Goal: Find specific page/section: Find specific page/section

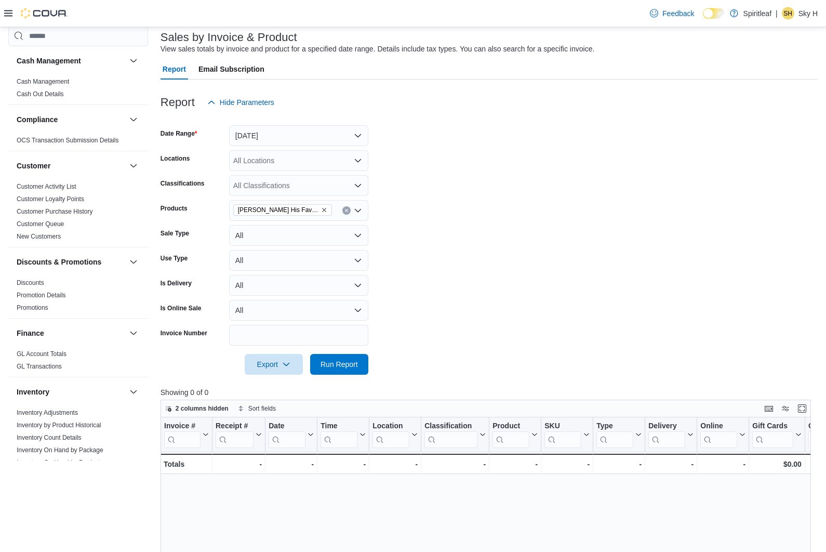
scroll to position [64, 0]
drag, startPoint x: 53, startPoint y: 460, endPoint x: 53, endPoint y: 525, distance: 65.0
click at [53, 460] on link "Inventory On Hand by Product" at bounding box center [59, 462] width 84 height 7
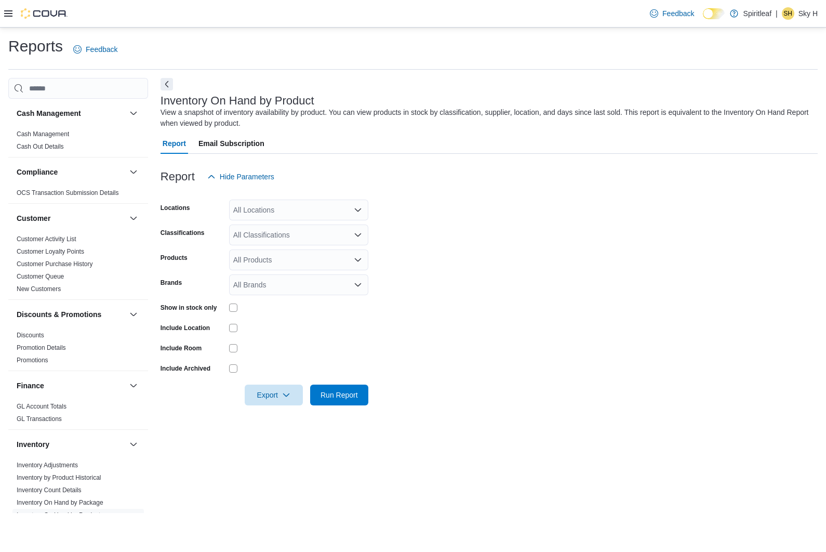
scroll to position [34, 0]
click at [269, 225] on div "All Classifications" at bounding box center [298, 235] width 139 height 21
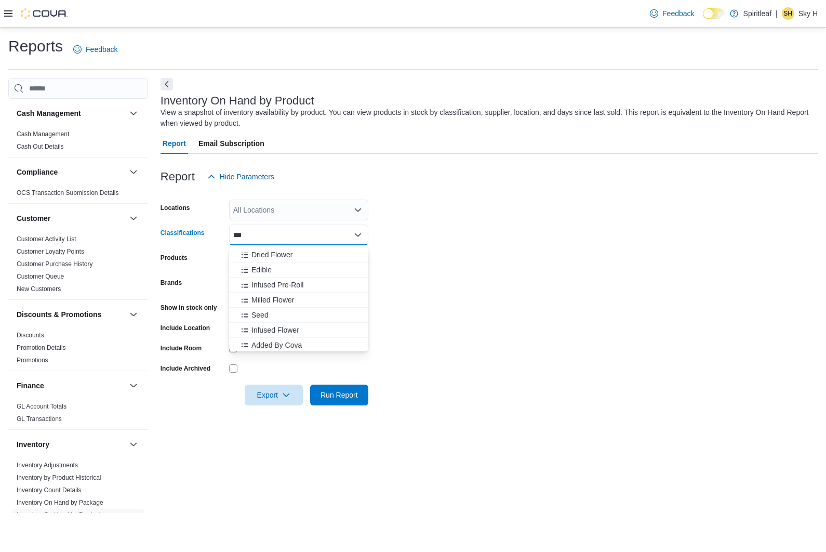
type input "****"
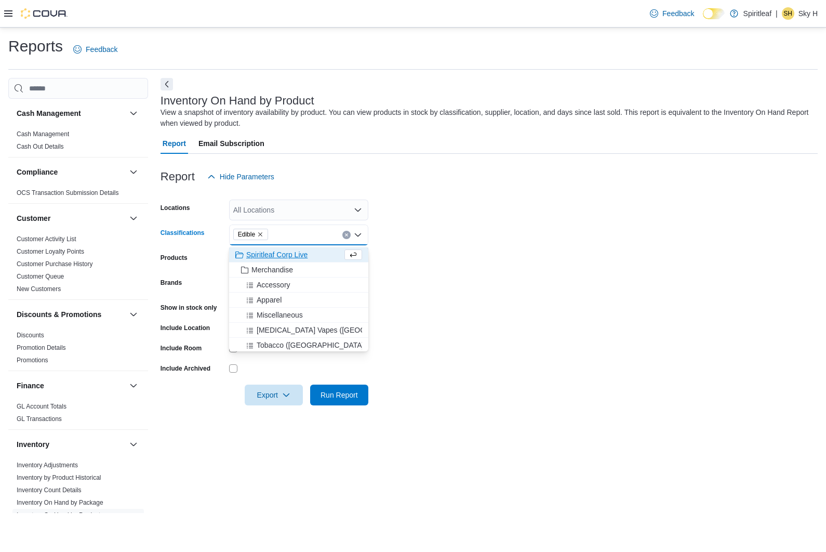
click at [440, 288] on form "Locations All Locations Classifications Edible Combo box. Selected. Edible. Pre…" at bounding box center [489, 296] width 657 height 218
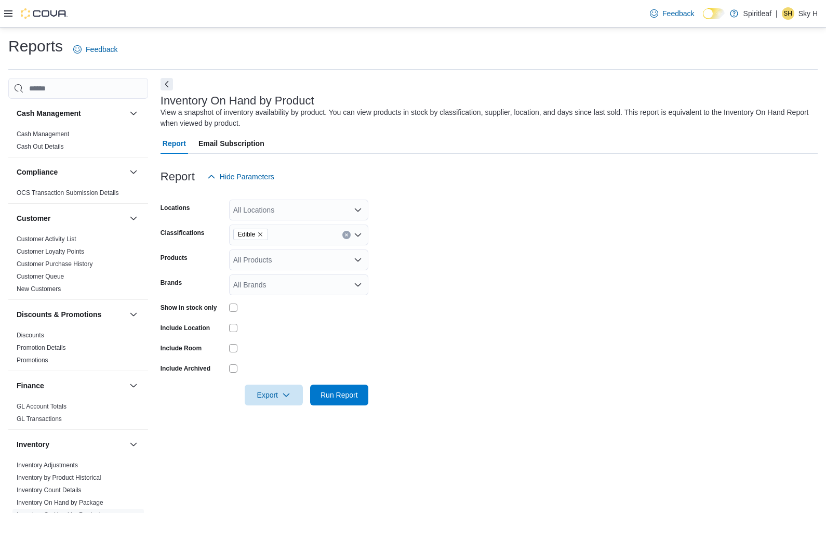
click at [349, 376] on div at bounding box center [489, 380] width 657 height 8
click at [339, 389] on span "Run Report" at bounding box center [339, 394] width 37 height 10
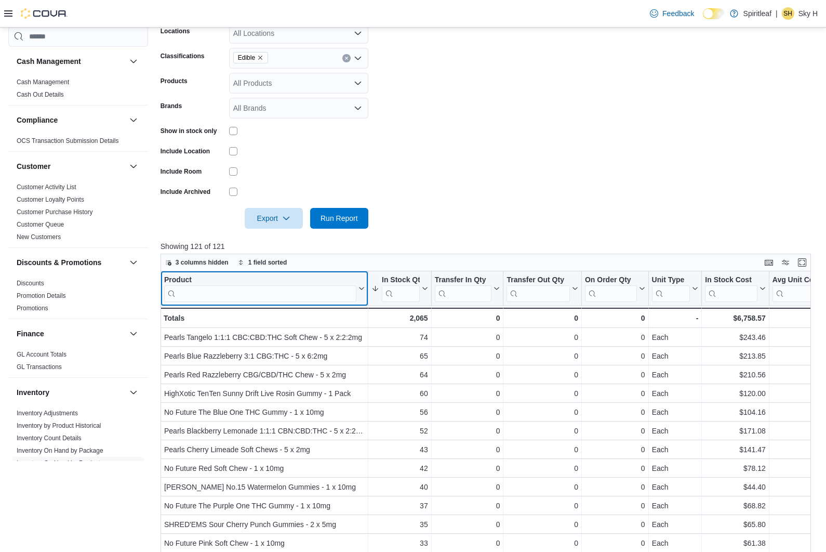
click at [273, 299] on input "search" at bounding box center [260, 293] width 192 height 17
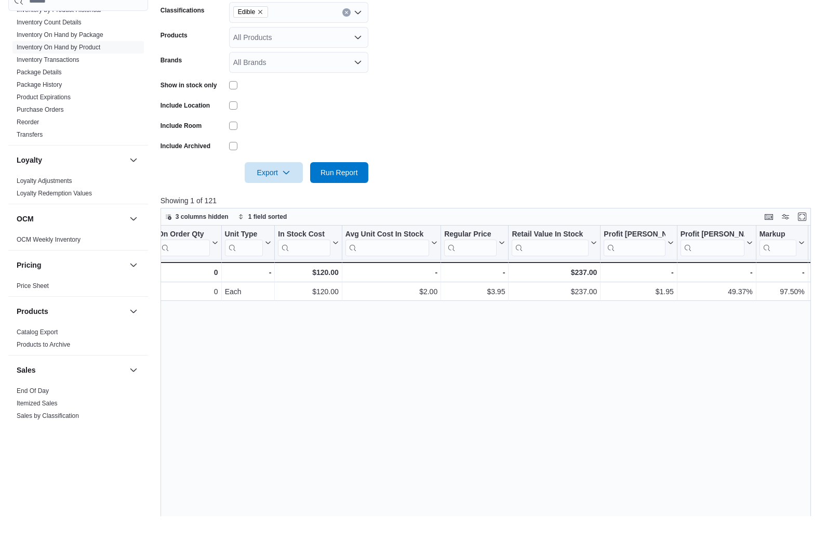
scroll to position [400, 0]
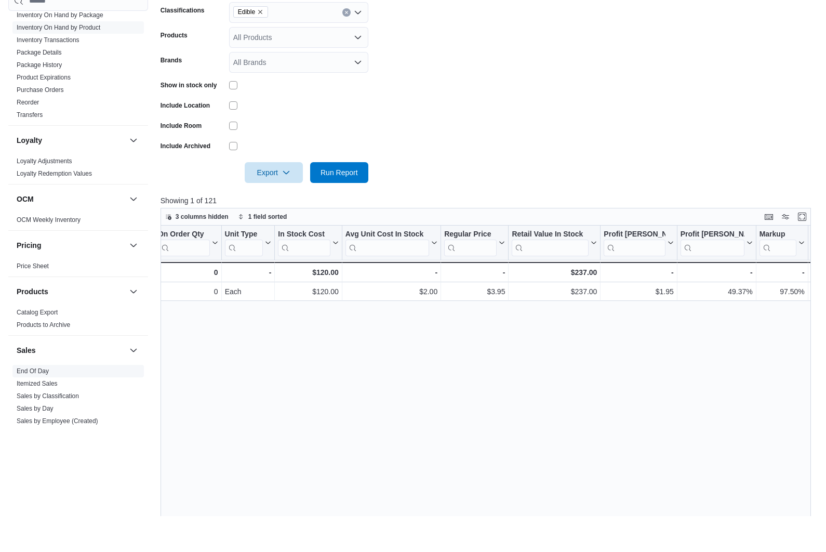
type input "****"
click at [40, 403] on link "End Of Day" at bounding box center [33, 406] width 32 height 7
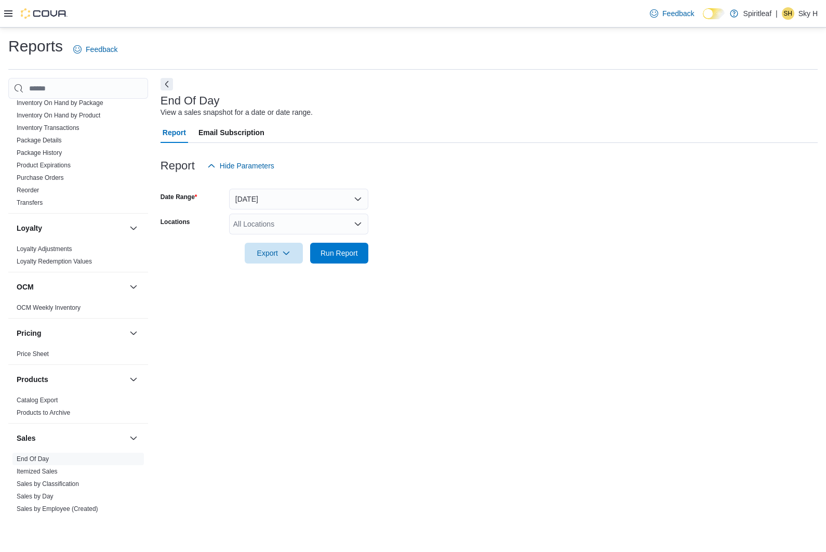
scroll to position [23, 0]
click at [340, 242] on span "Run Report" at bounding box center [340, 252] width 46 height 21
